Goal: Task Accomplishment & Management: Use online tool/utility

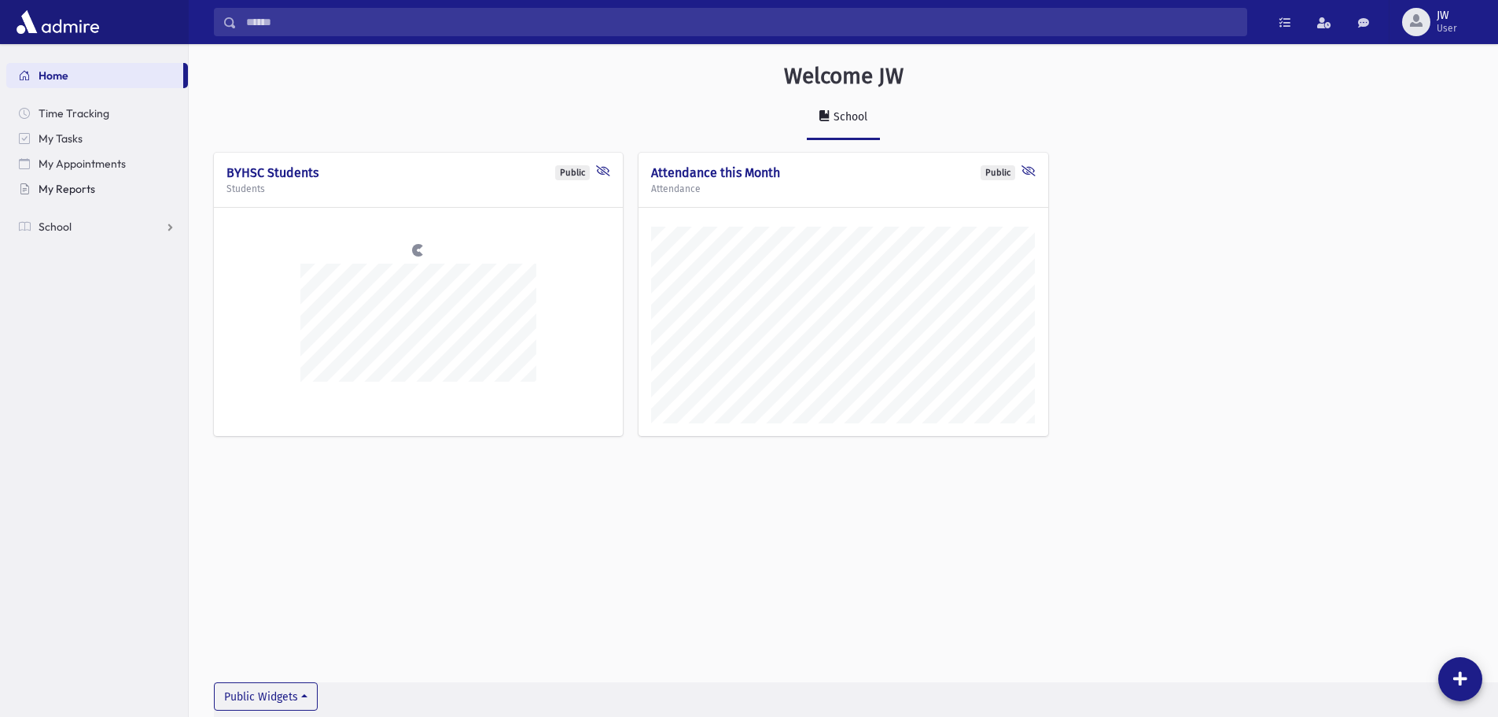
scroll to position [708, 1310]
click at [88, 233] on link "School" at bounding box center [97, 226] width 182 height 25
click at [76, 197] on link "My Reports" at bounding box center [97, 188] width 182 height 25
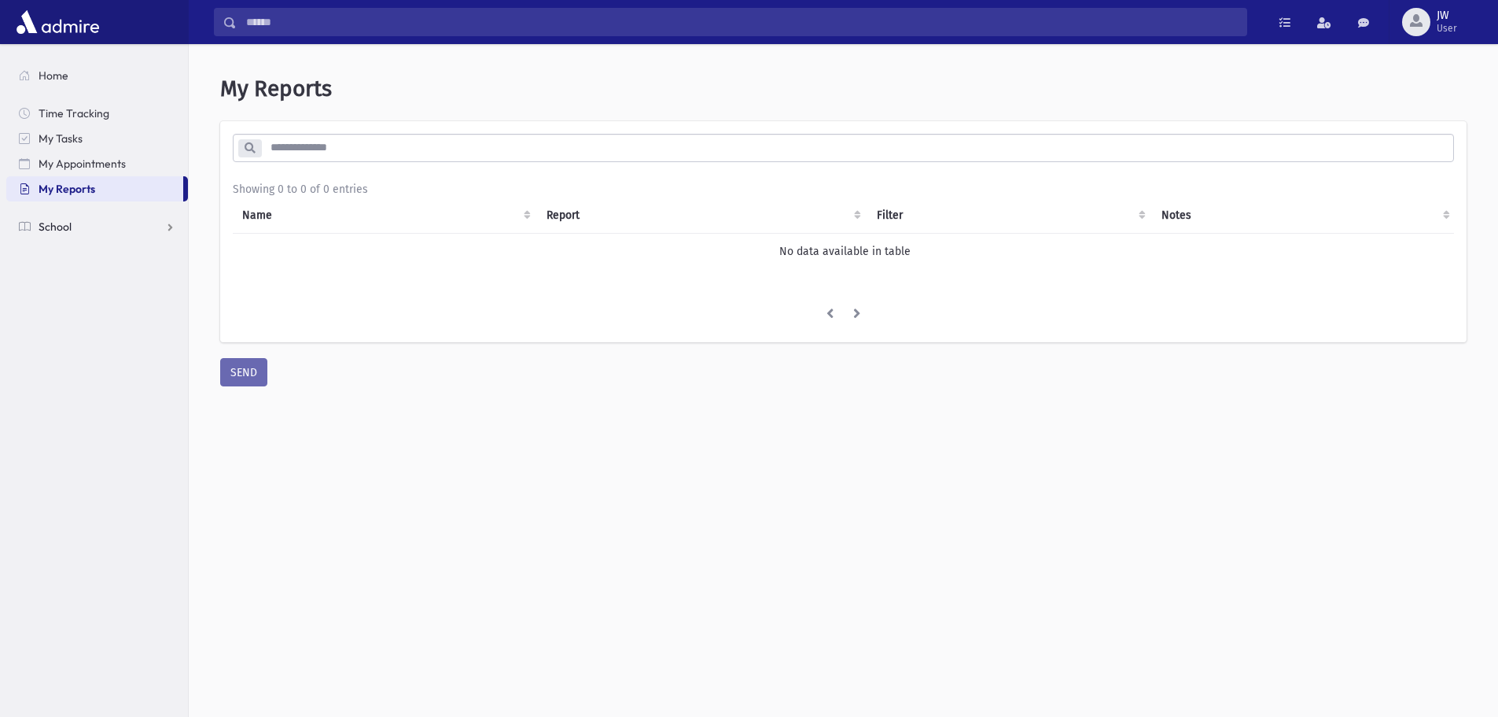
click at [85, 228] on link "School" at bounding box center [97, 226] width 182 height 25
click at [81, 251] on span "Students" at bounding box center [68, 252] width 43 height 14
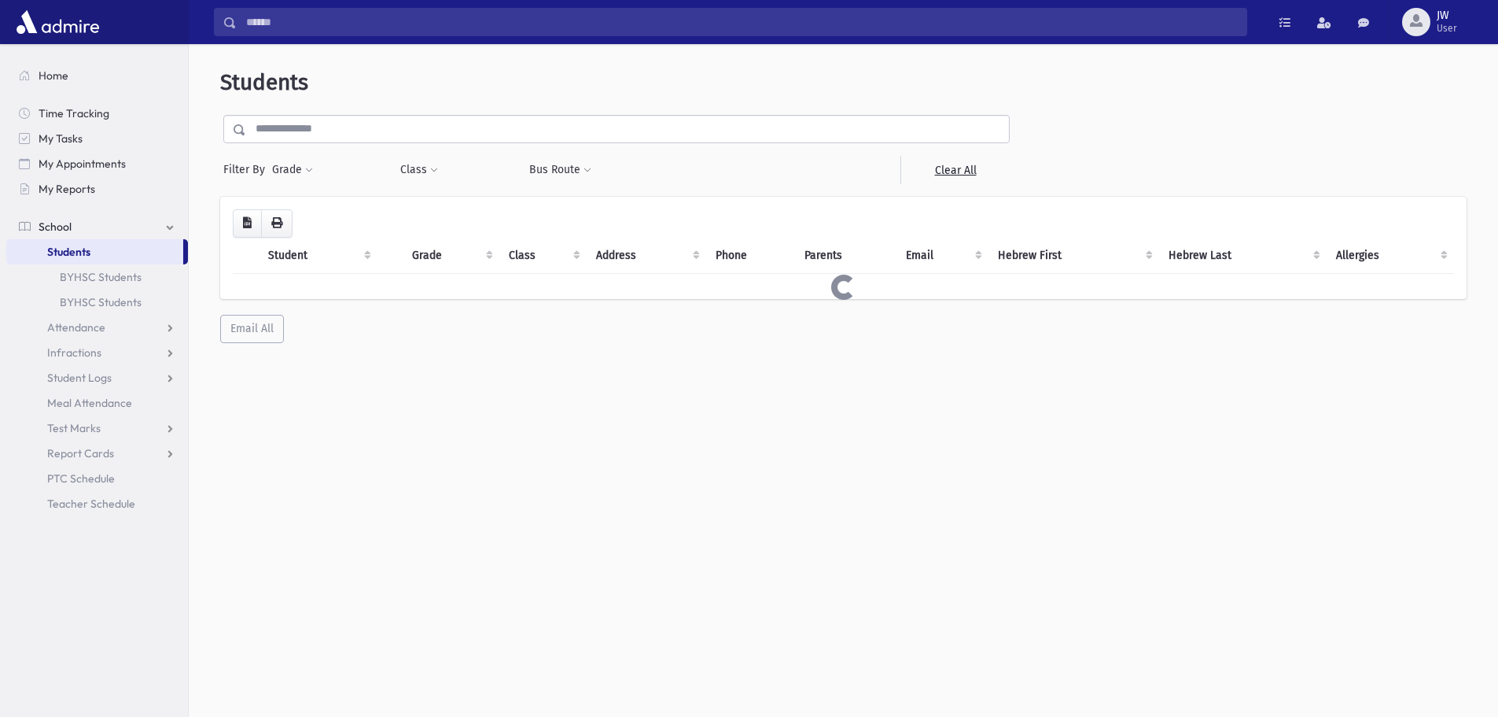
click at [363, 134] on input "text" at bounding box center [627, 129] width 763 height 28
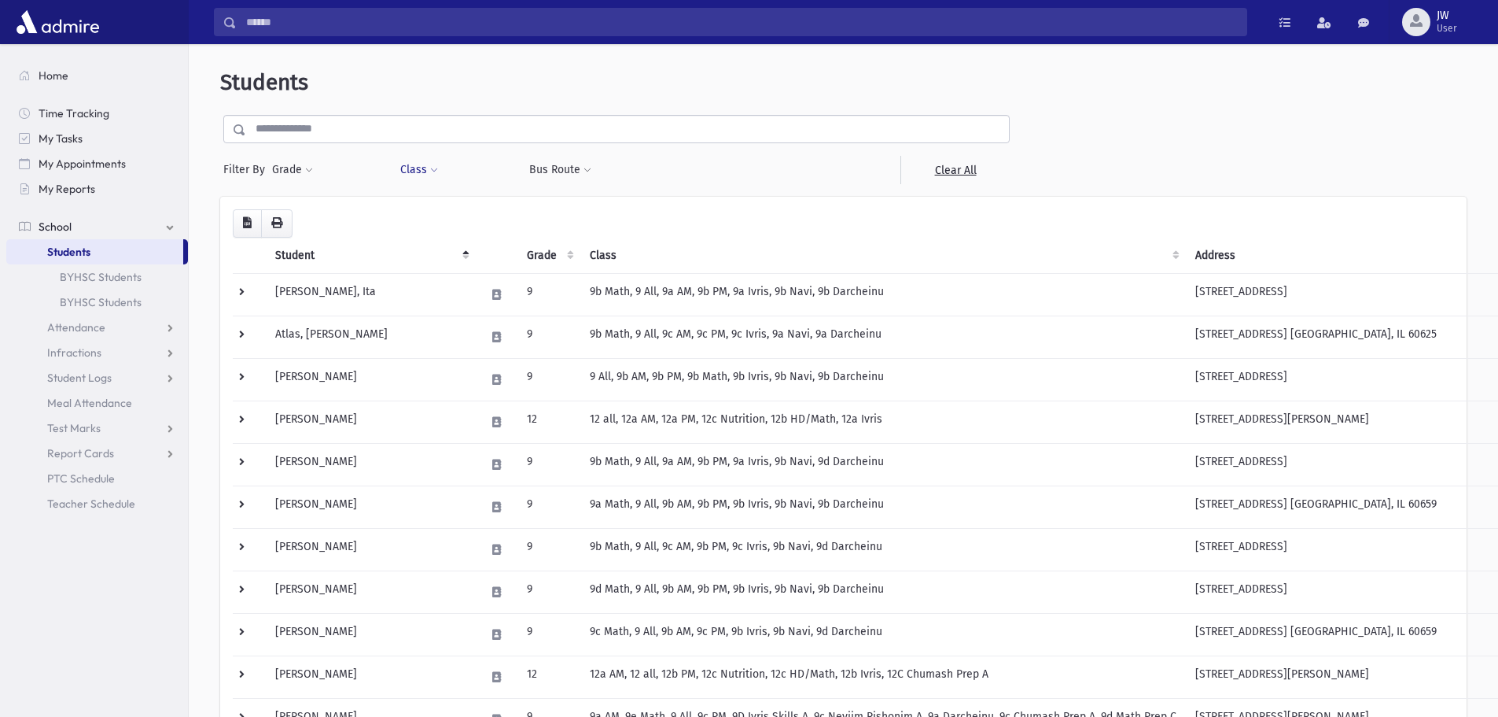
click at [418, 171] on button "Class" at bounding box center [419, 170] width 39 height 28
click at [418, 172] on button "Class" at bounding box center [419, 170] width 39 height 28
select select
click at [417, 170] on button "Class" at bounding box center [419, 170] width 39 height 28
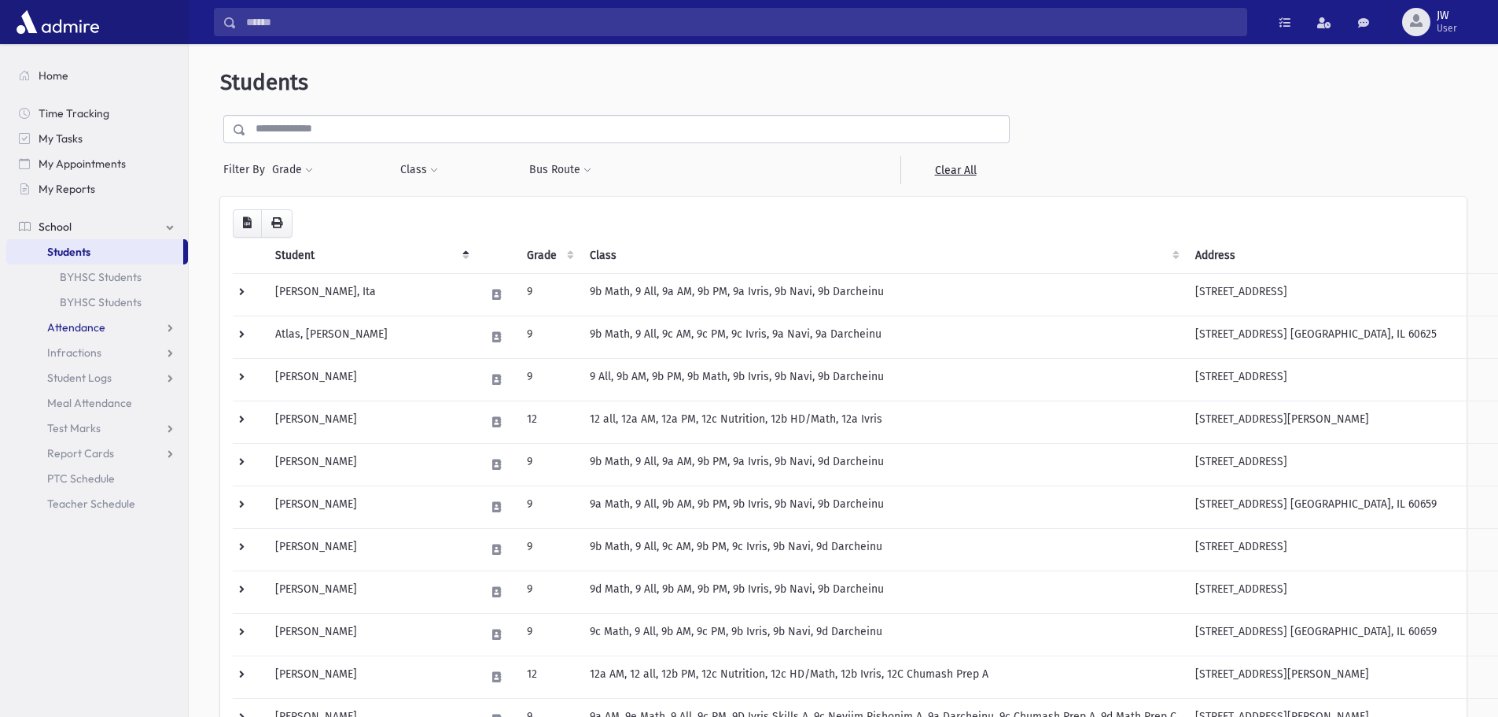
click at [58, 323] on span "Attendance" at bounding box center [76, 327] width 58 height 14
click at [92, 355] on link "Entry" at bounding box center [97, 352] width 182 height 25
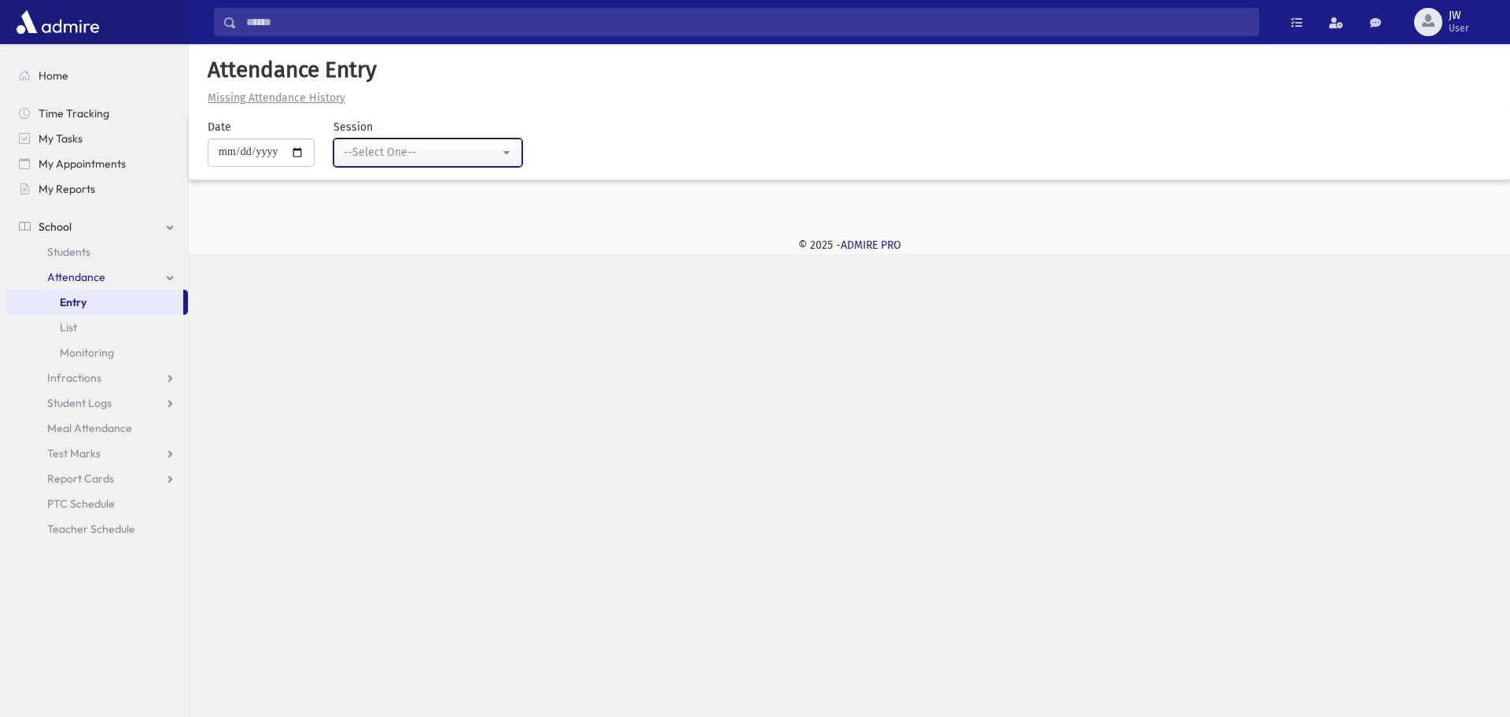
click at [399, 153] on div "--Select One--" at bounding box center [422, 152] width 156 height 17
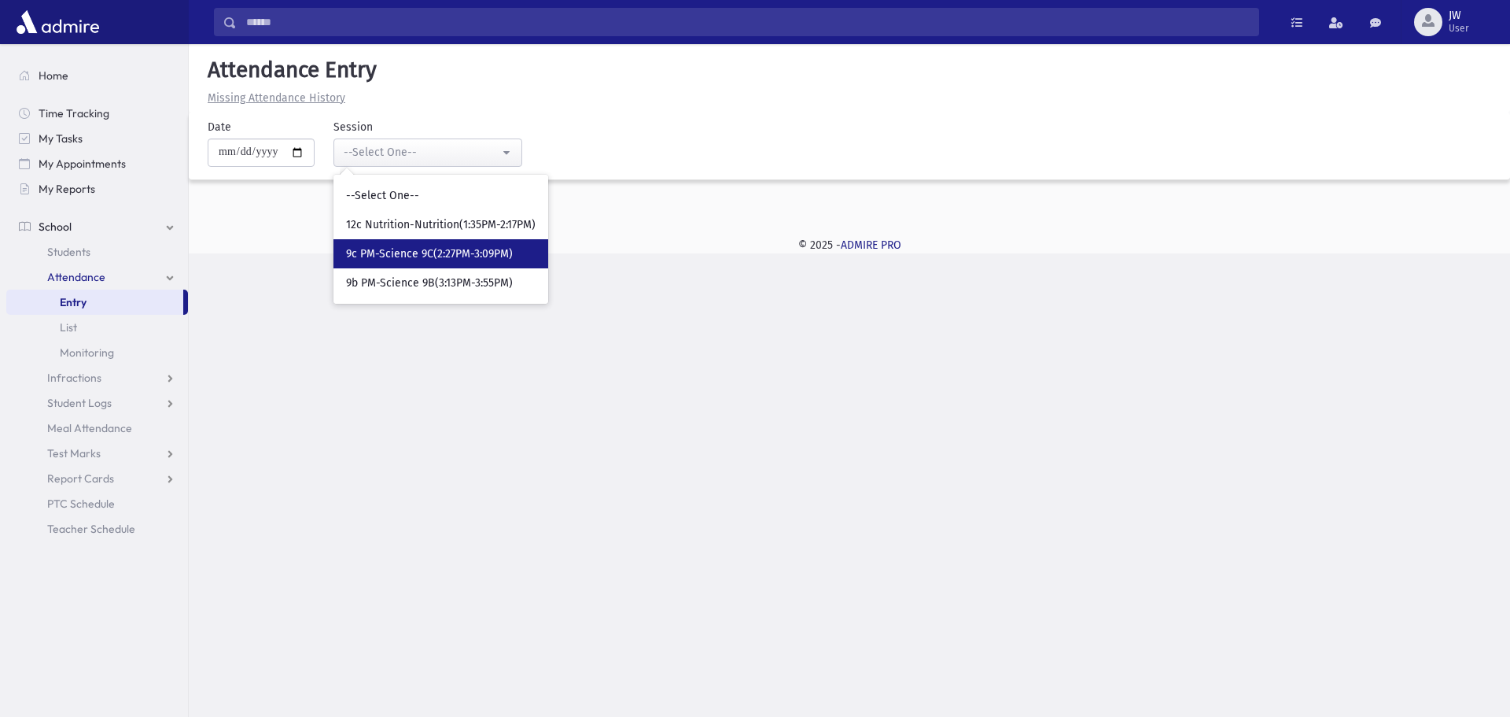
click at [409, 255] on span "9c PM-Science 9C(2:27PM-3:09PM)" at bounding box center [429, 254] width 167 height 16
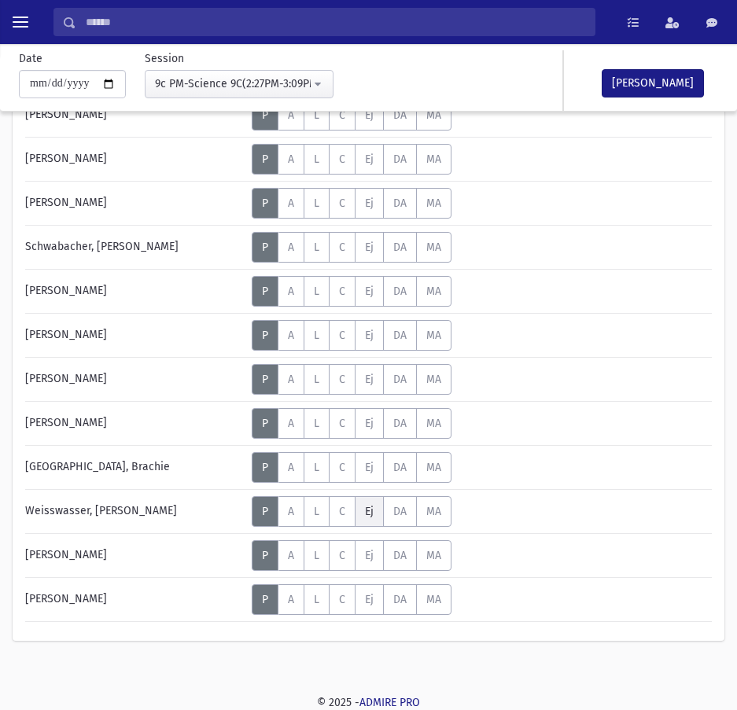
scroll to position [893, 0]
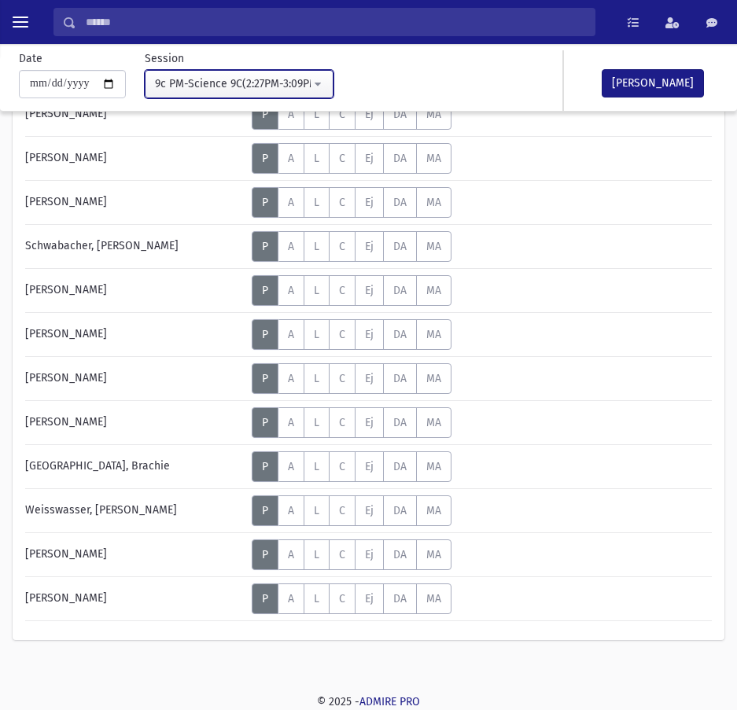
click at [214, 94] on button "9c PM-Science 9C(2:27PM-3:09PM)" at bounding box center [239, 84] width 189 height 28
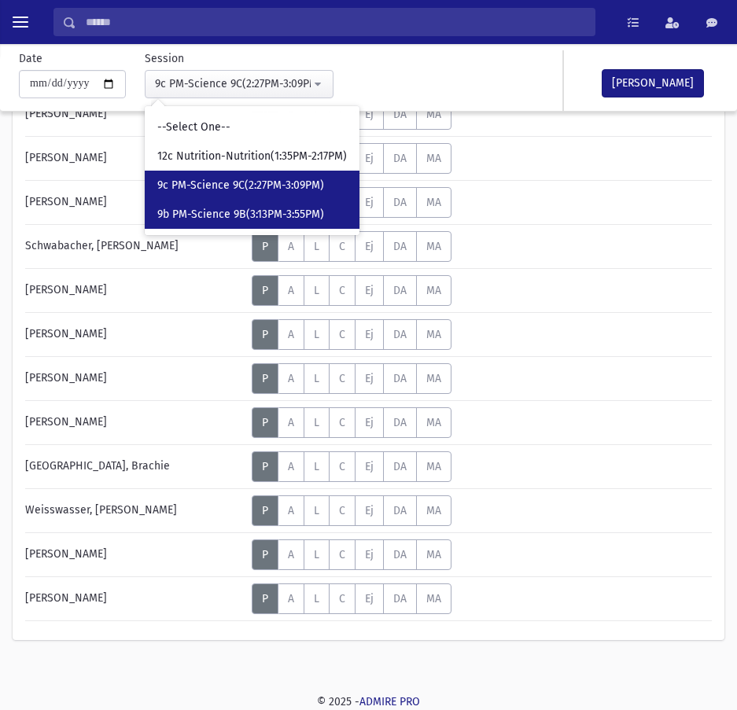
click at [202, 219] on span "9b PM-Science 9B(3:13PM-3:55PM)" at bounding box center [240, 215] width 167 height 16
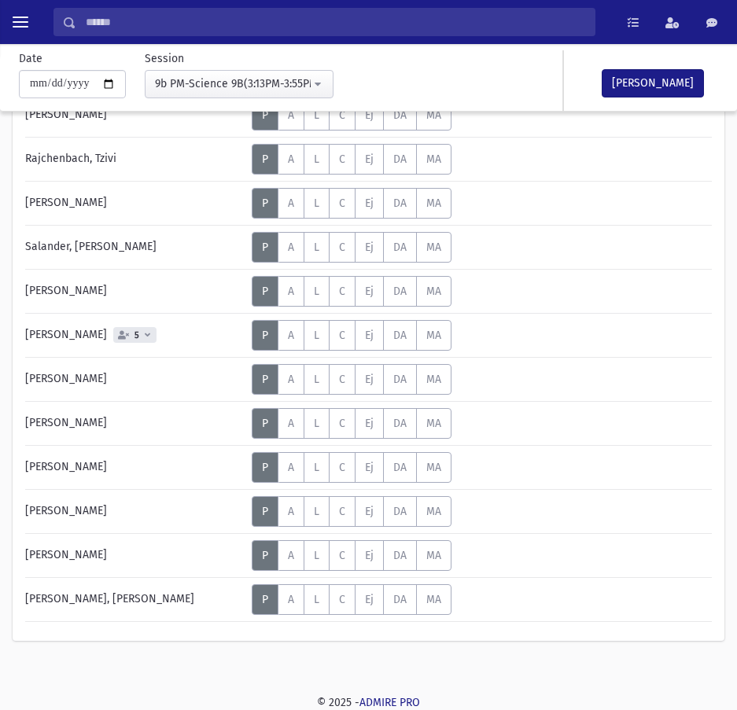
scroll to position [893, 0]
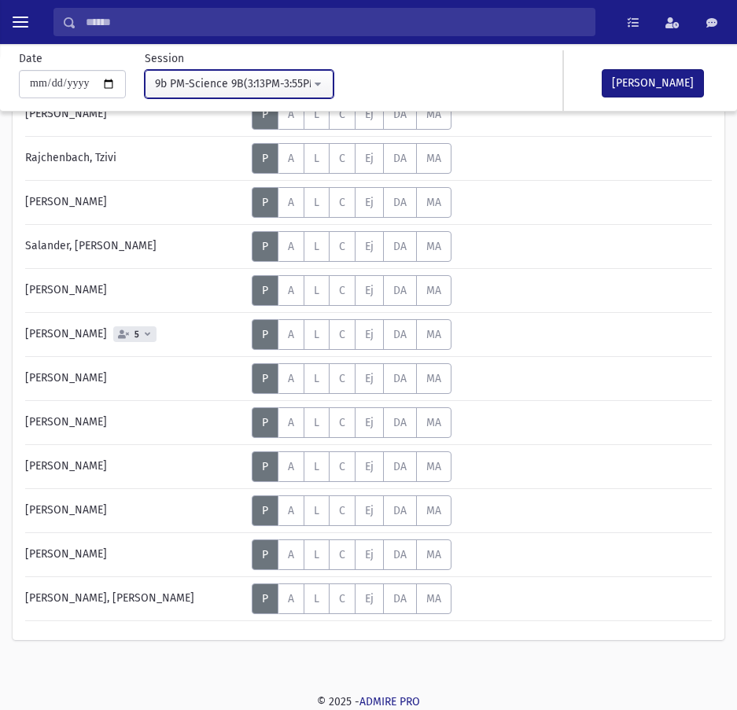
click at [280, 78] on div "9b PM-Science 9B(3:13PM-3:55PM)" at bounding box center [233, 84] width 156 height 17
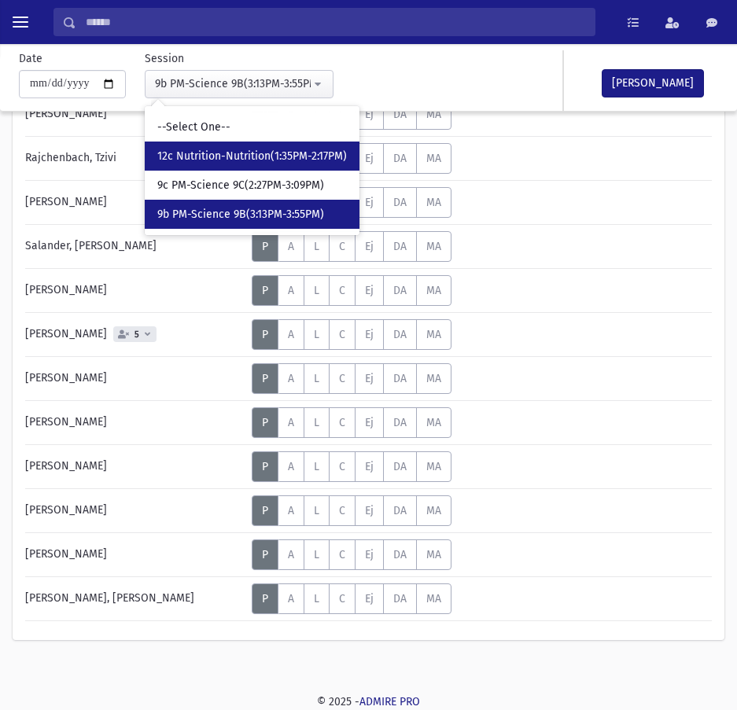
click at [242, 162] on span "12c Nutrition-Nutrition(1:35PM-2:17PM)" at bounding box center [252, 157] width 190 height 16
select select "****"
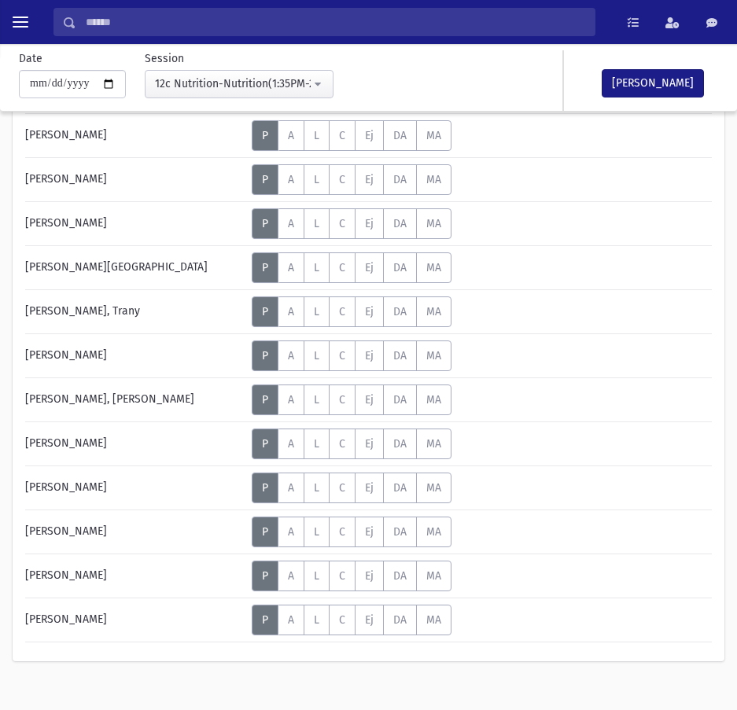
scroll to position [496, 0]
